Goal: Find specific page/section: Find specific page/section

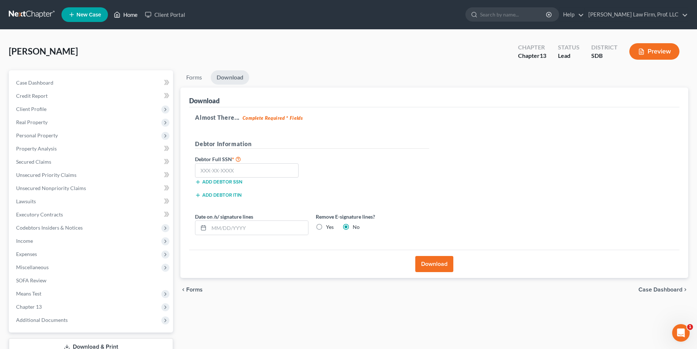
click at [126, 13] on link "Home" at bounding box center [125, 14] width 31 height 13
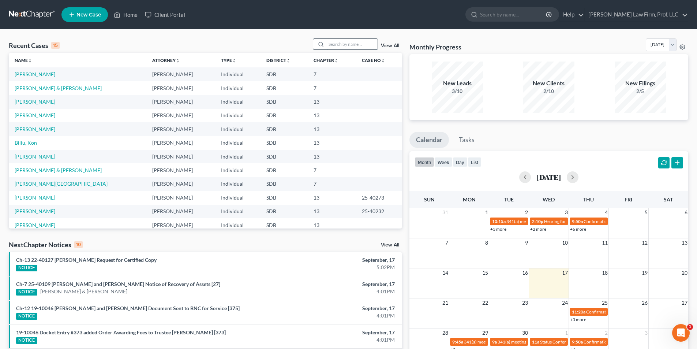
click at [369, 42] on input "search" at bounding box center [352, 44] width 51 height 11
type input "[PERSON_NAME]"
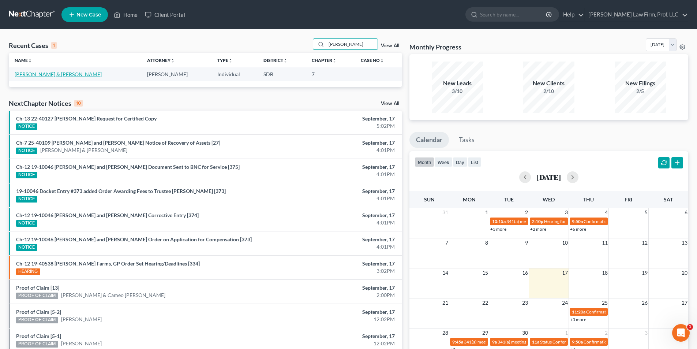
click at [45, 73] on link "[PERSON_NAME] & [PERSON_NAME]" at bounding box center [58, 74] width 87 height 6
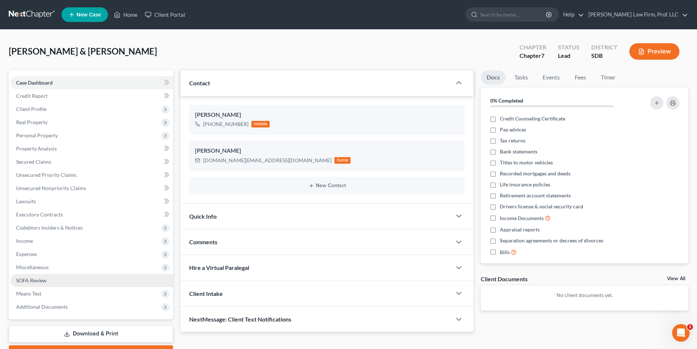
click at [38, 279] on span "SOFA Review" at bounding box center [31, 280] width 30 height 6
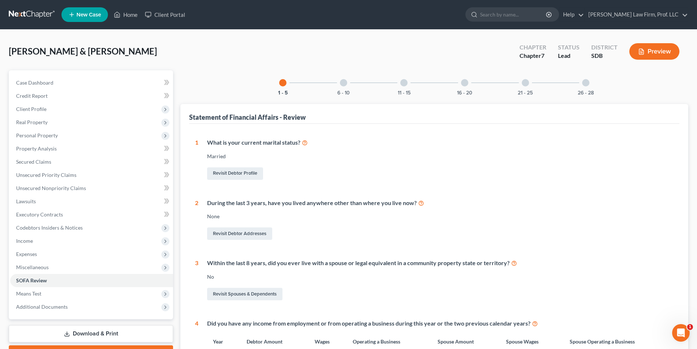
click at [465, 83] on div at bounding box center [464, 82] width 7 height 7
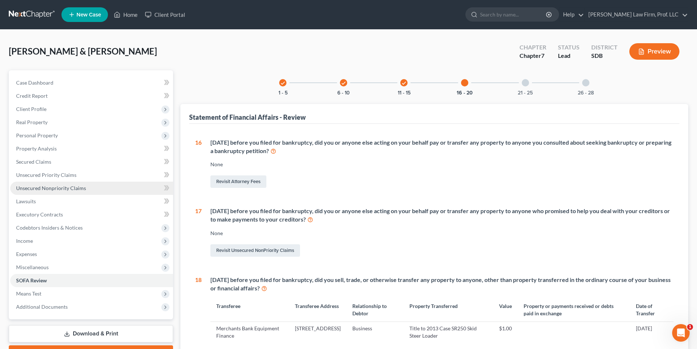
click at [45, 188] on span "Unsecured Nonpriority Claims" at bounding box center [51, 188] width 70 height 6
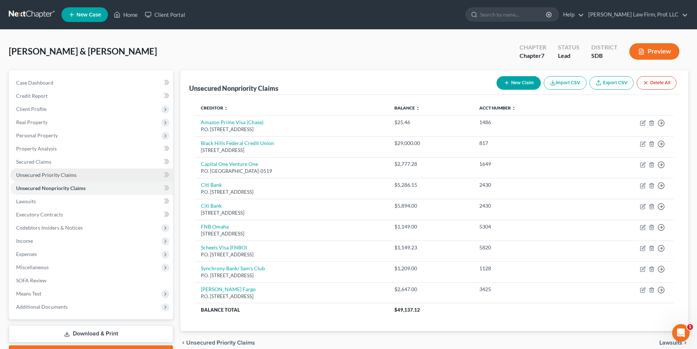
click at [50, 175] on span "Unsecured Priority Claims" at bounding box center [46, 175] width 60 height 6
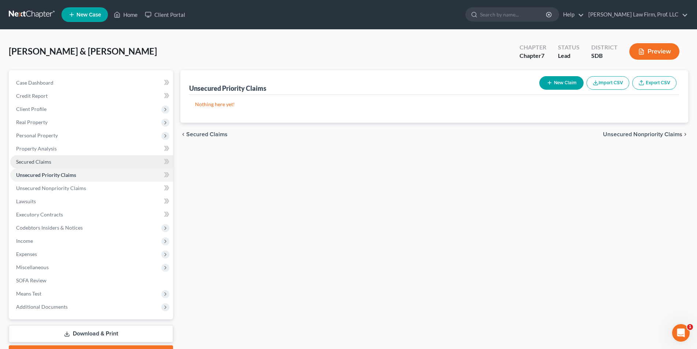
click at [38, 163] on span "Secured Claims" at bounding box center [33, 162] width 35 height 6
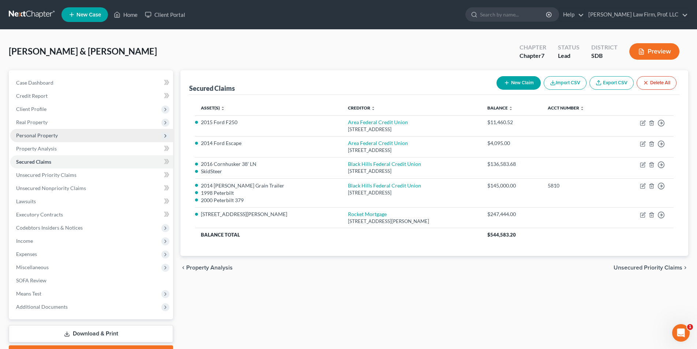
click at [43, 138] on span "Personal Property" at bounding box center [37, 135] width 42 height 6
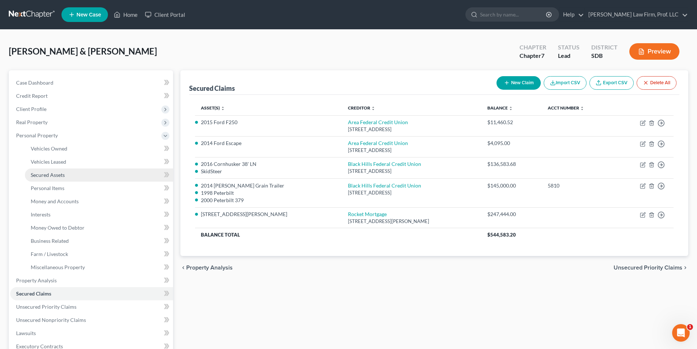
click at [47, 174] on span "Secured Assets" at bounding box center [48, 175] width 34 height 6
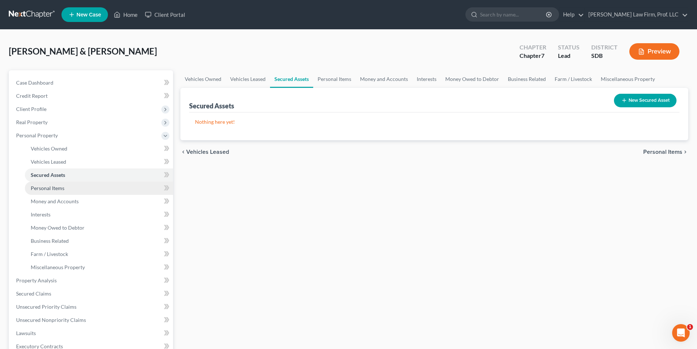
click at [48, 187] on span "Personal Items" at bounding box center [48, 188] width 34 height 6
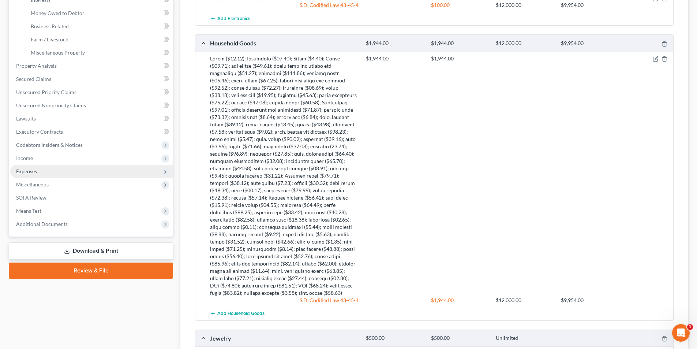
scroll to position [133, 0]
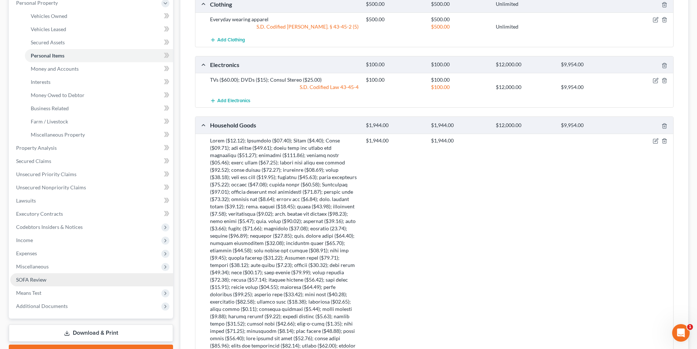
click at [33, 281] on span "SOFA Review" at bounding box center [31, 279] width 30 height 6
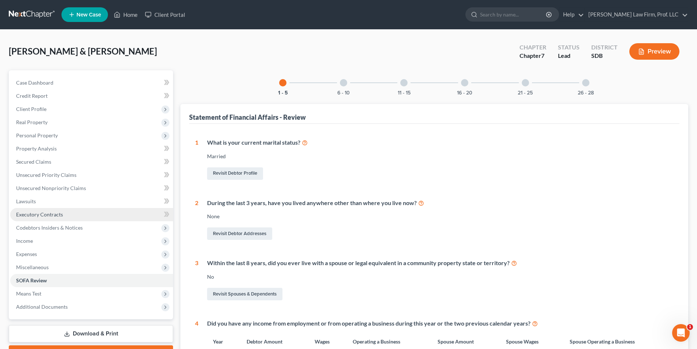
click at [42, 217] on link "Executory Contracts" at bounding box center [91, 214] width 163 height 13
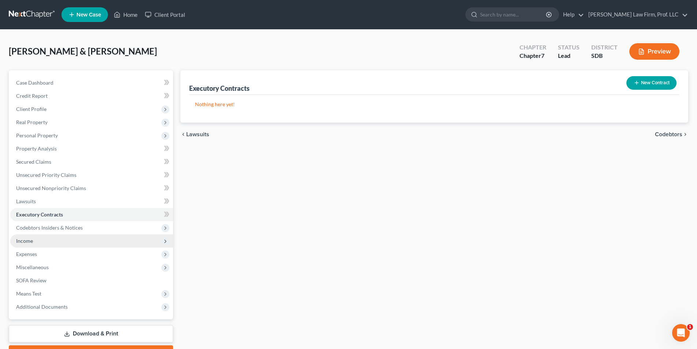
click at [41, 244] on span "Income" at bounding box center [91, 240] width 163 height 13
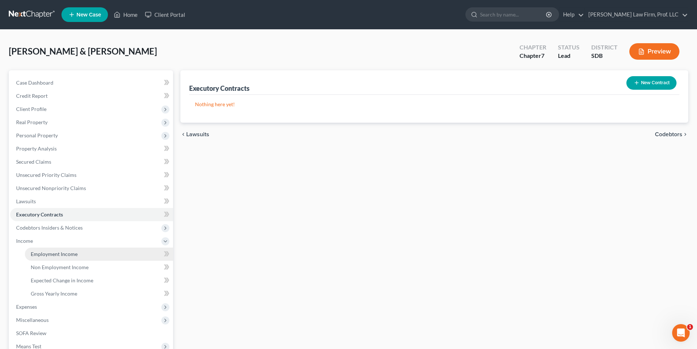
click at [64, 253] on span "Employment Income" at bounding box center [54, 254] width 47 height 6
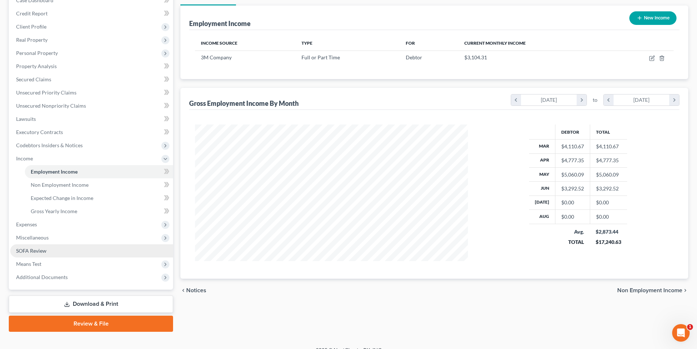
scroll to position [93, 0]
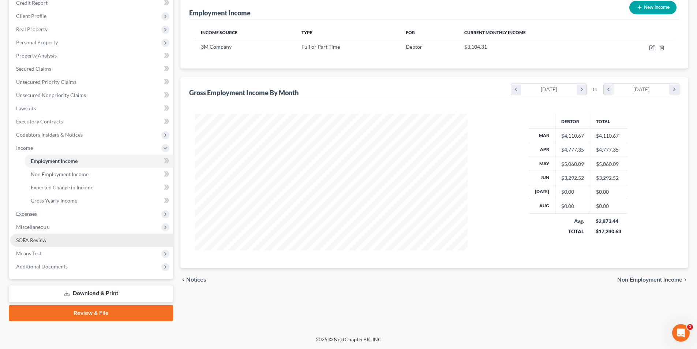
click at [46, 240] on link "SOFA Review" at bounding box center [91, 240] width 163 height 13
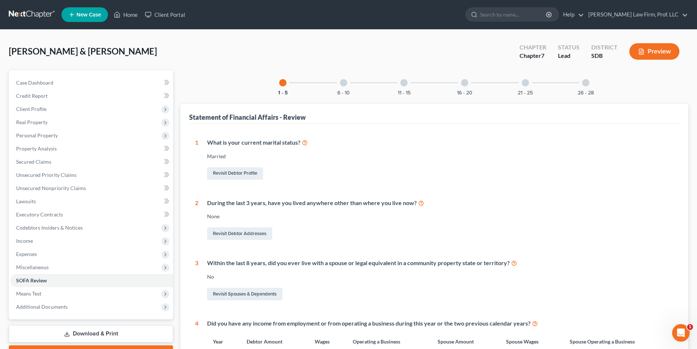
click at [464, 82] on div at bounding box center [464, 82] width 7 height 7
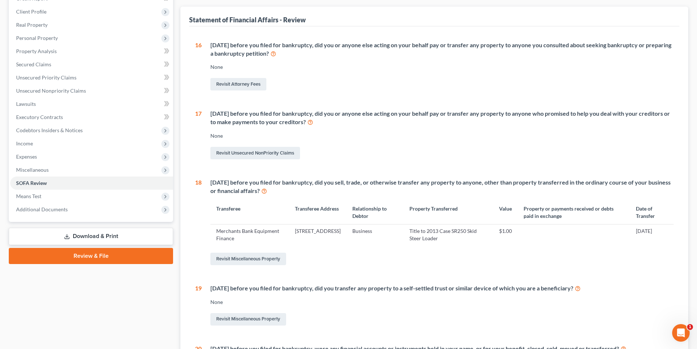
scroll to position [183, 0]
